Goal: Understand site structure: Grasp the organization and layout of the website

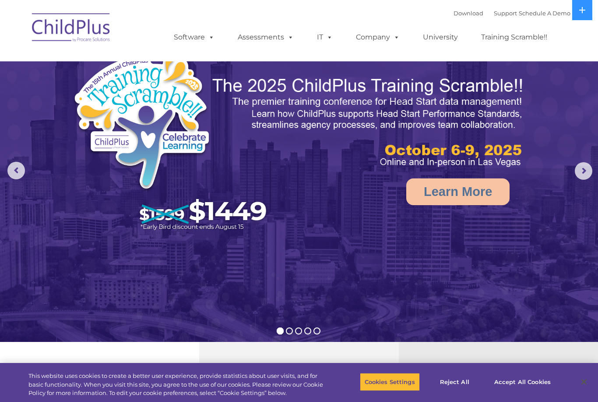
select select "MEDIUM"
click at [456, 380] on button "Reject All" at bounding box center [455, 381] width 55 height 18
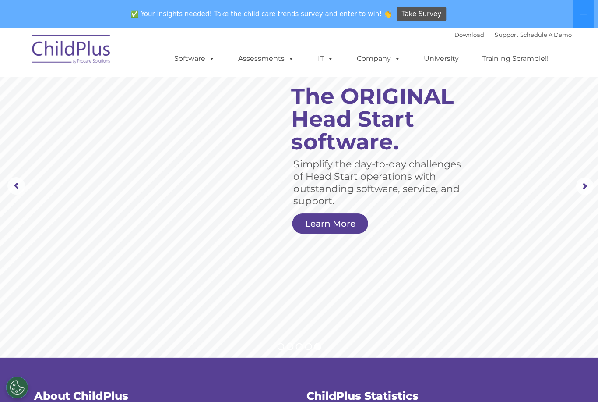
click at [582, 9] on button at bounding box center [583, 14] width 20 height 28
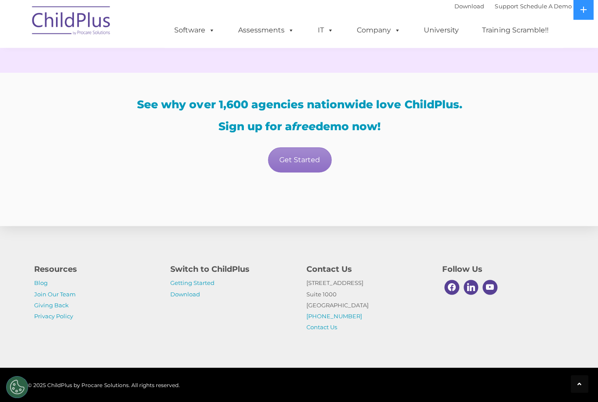
scroll to position [1507, 0]
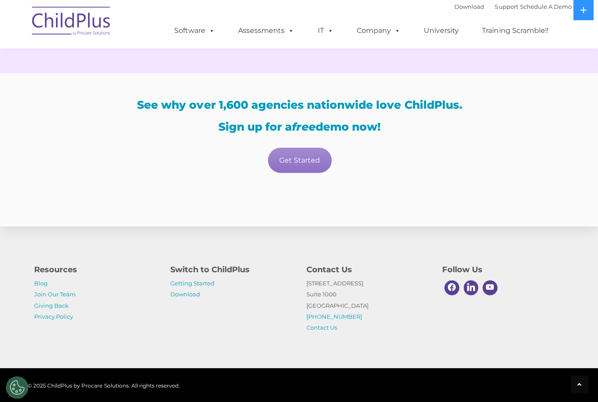
click at [207, 286] on link "Getting Started" at bounding box center [192, 282] width 44 height 7
